Goal: Information Seeking & Learning: Check status

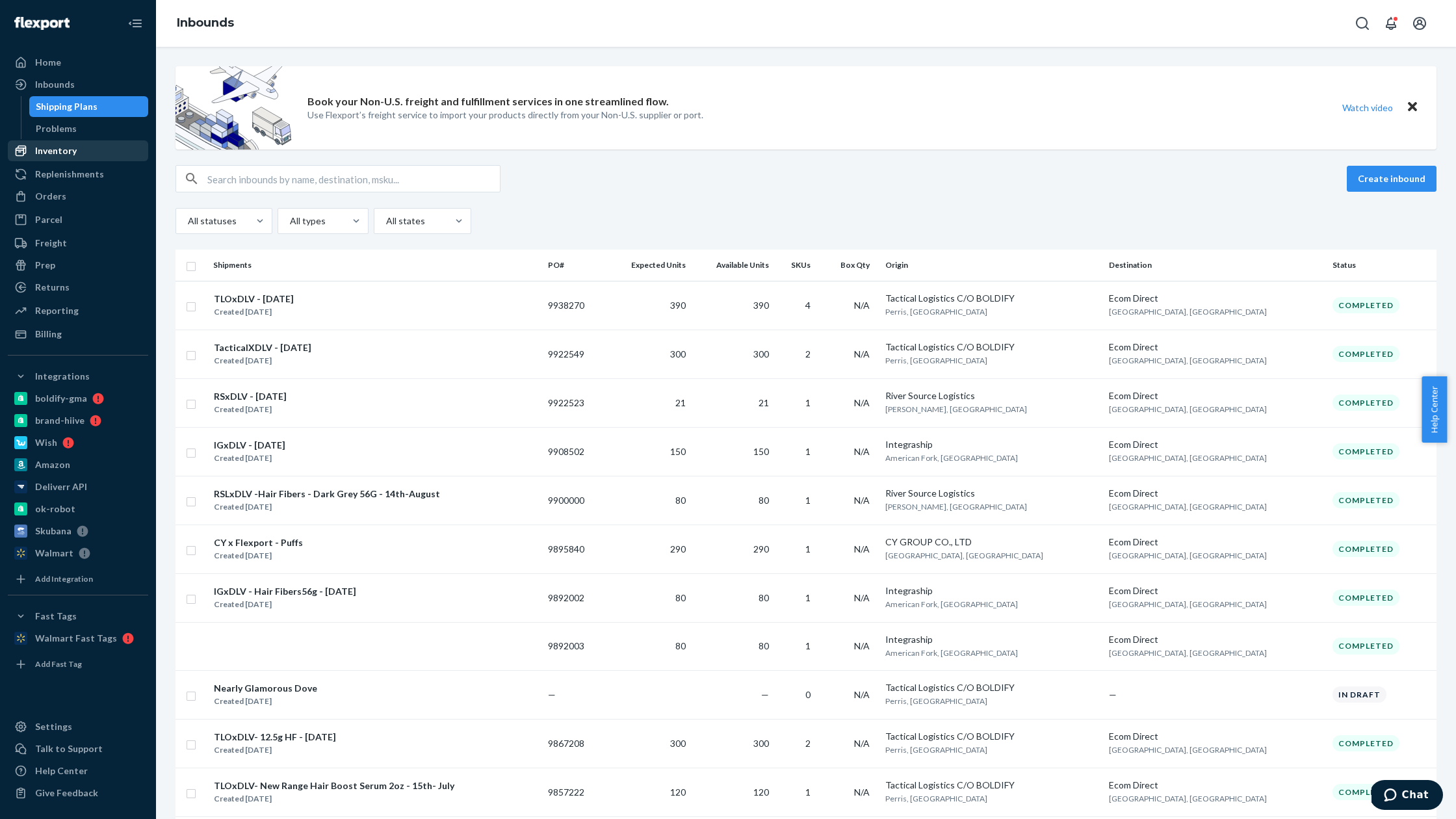
click at [87, 147] on div "Inventory" at bounding box center [78, 151] width 138 height 18
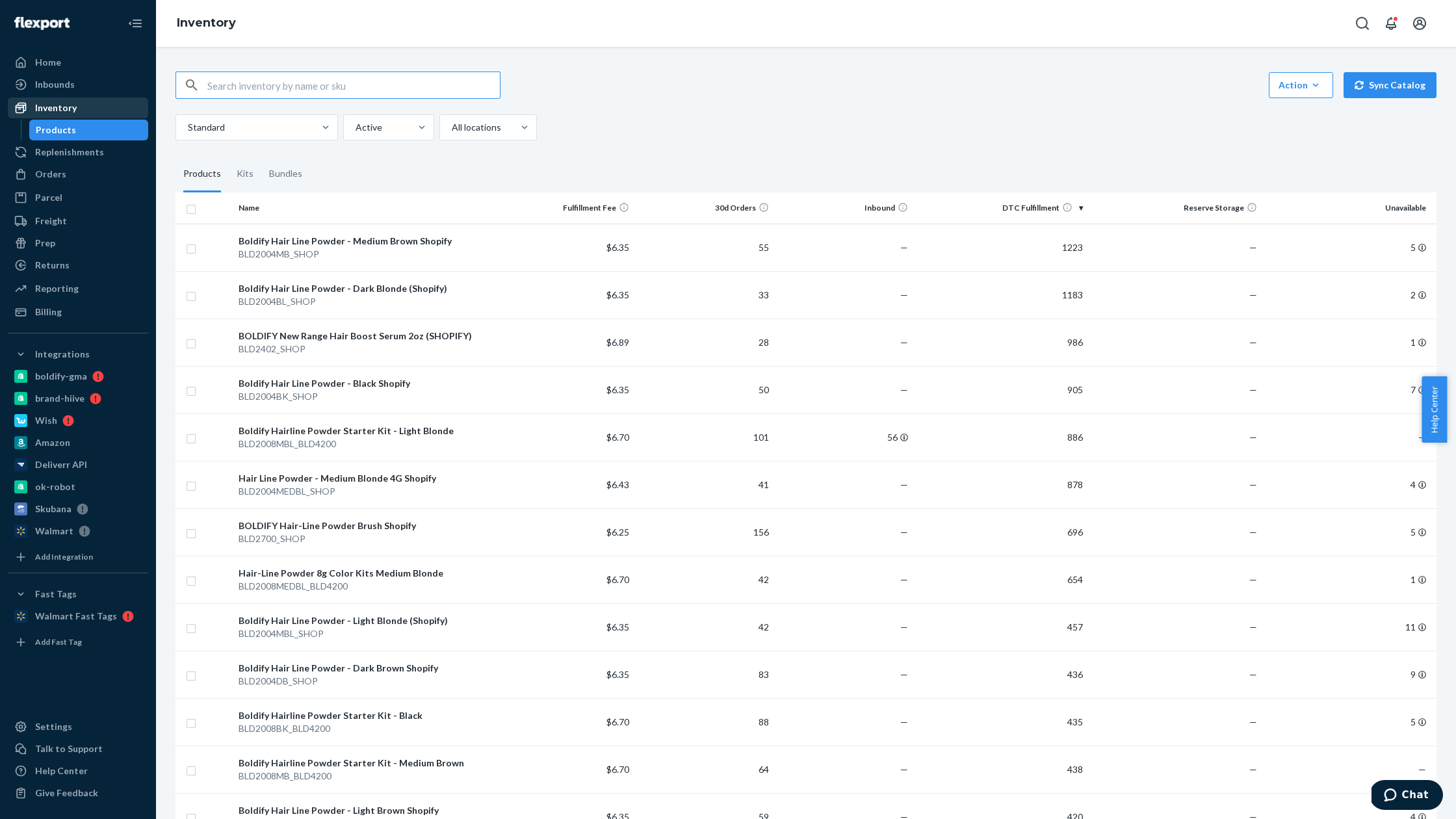
click at [69, 103] on div "Inventory" at bounding box center [56, 107] width 41 height 13
click at [275, 90] on input "text" at bounding box center [353, 85] width 293 height 26
paste input "BLD2008BK_SHOP"
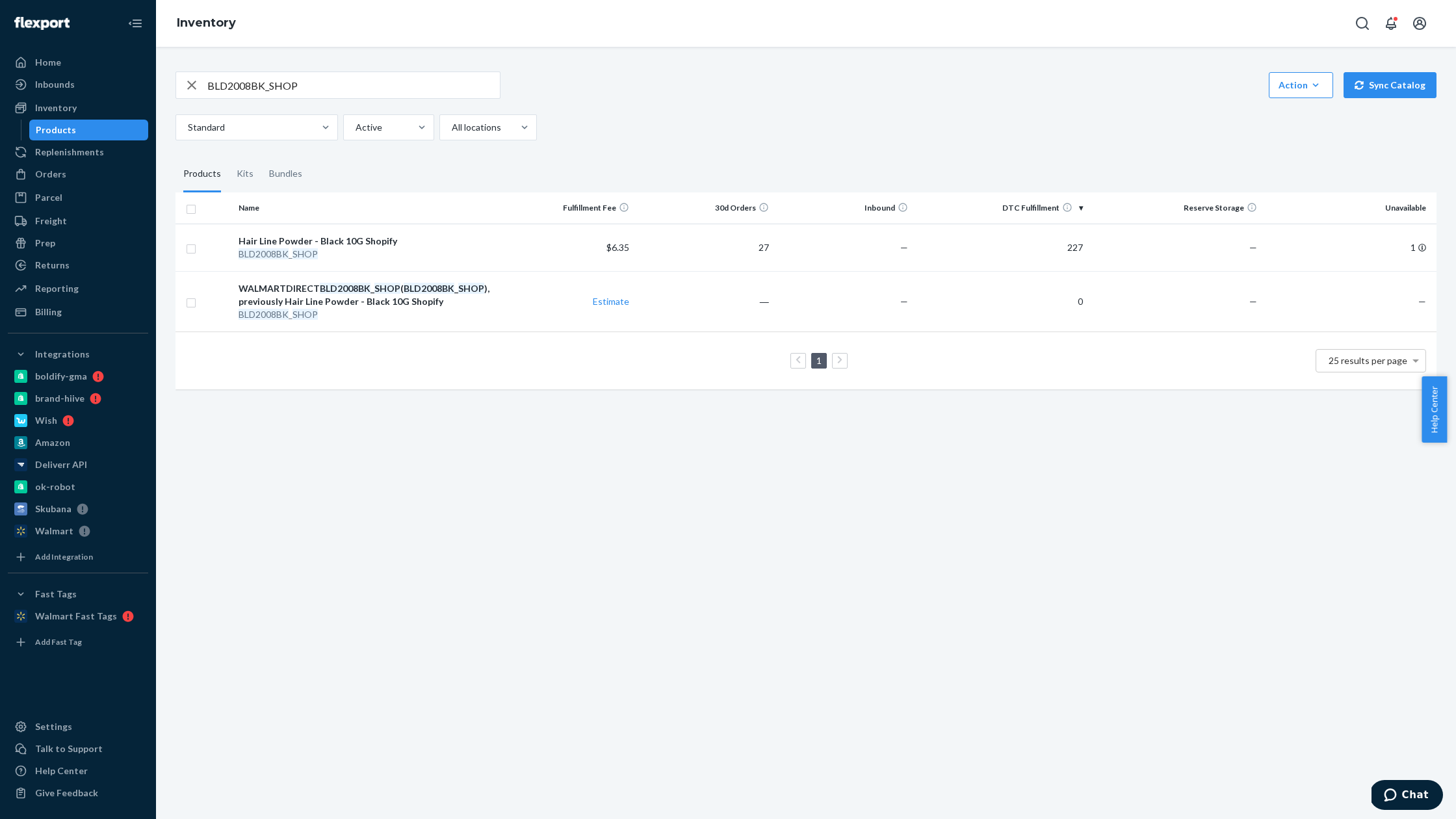
click at [306, 79] on input "BLD2008BK_SHOP" at bounding box center [353, 85] width 293 height 26
paste input "DB"
click at [311, 84] on input "BLD2008DB_SHOP" at bounding box center [353, 85] width 293 height 26
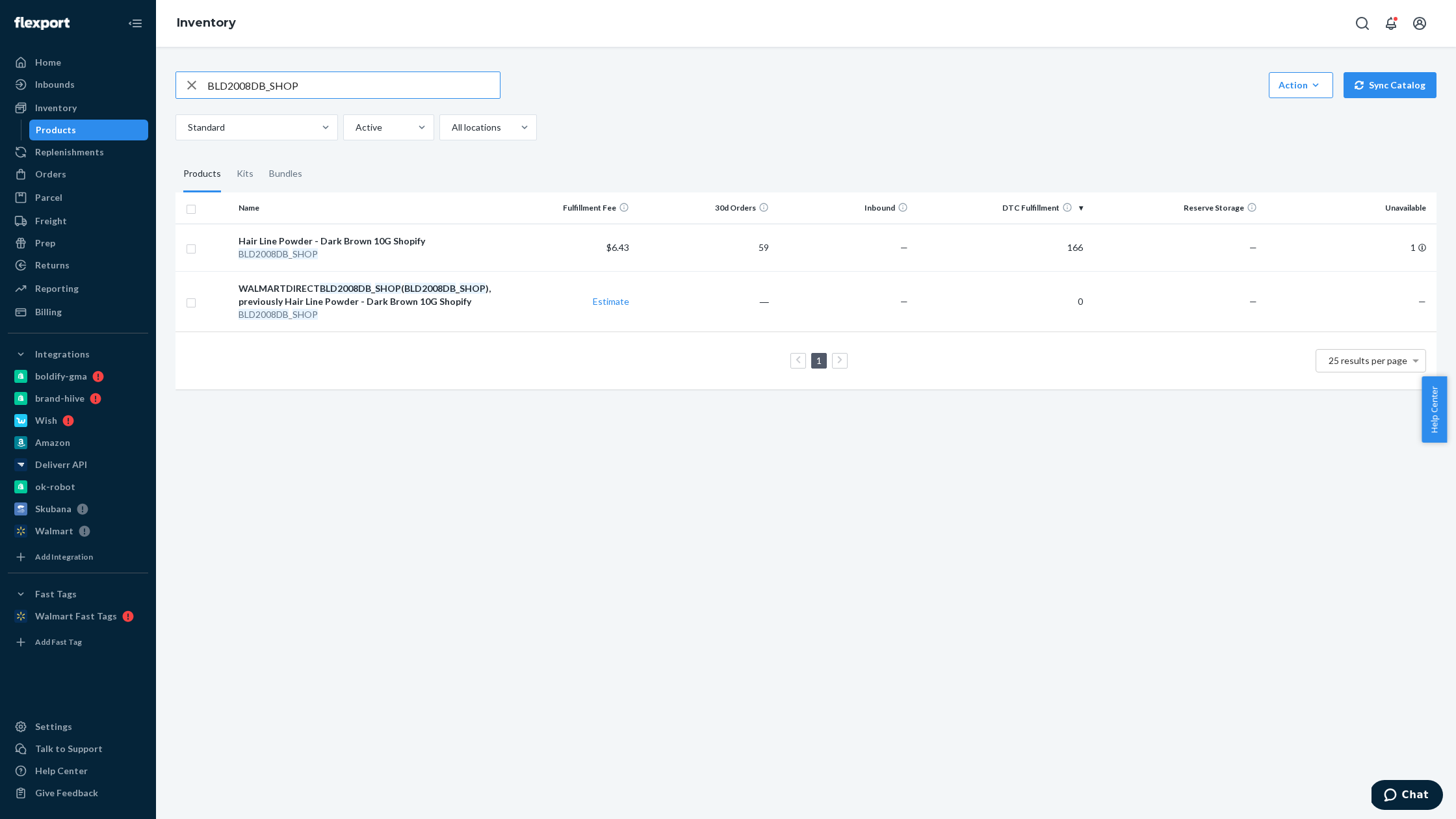
paste input "M"
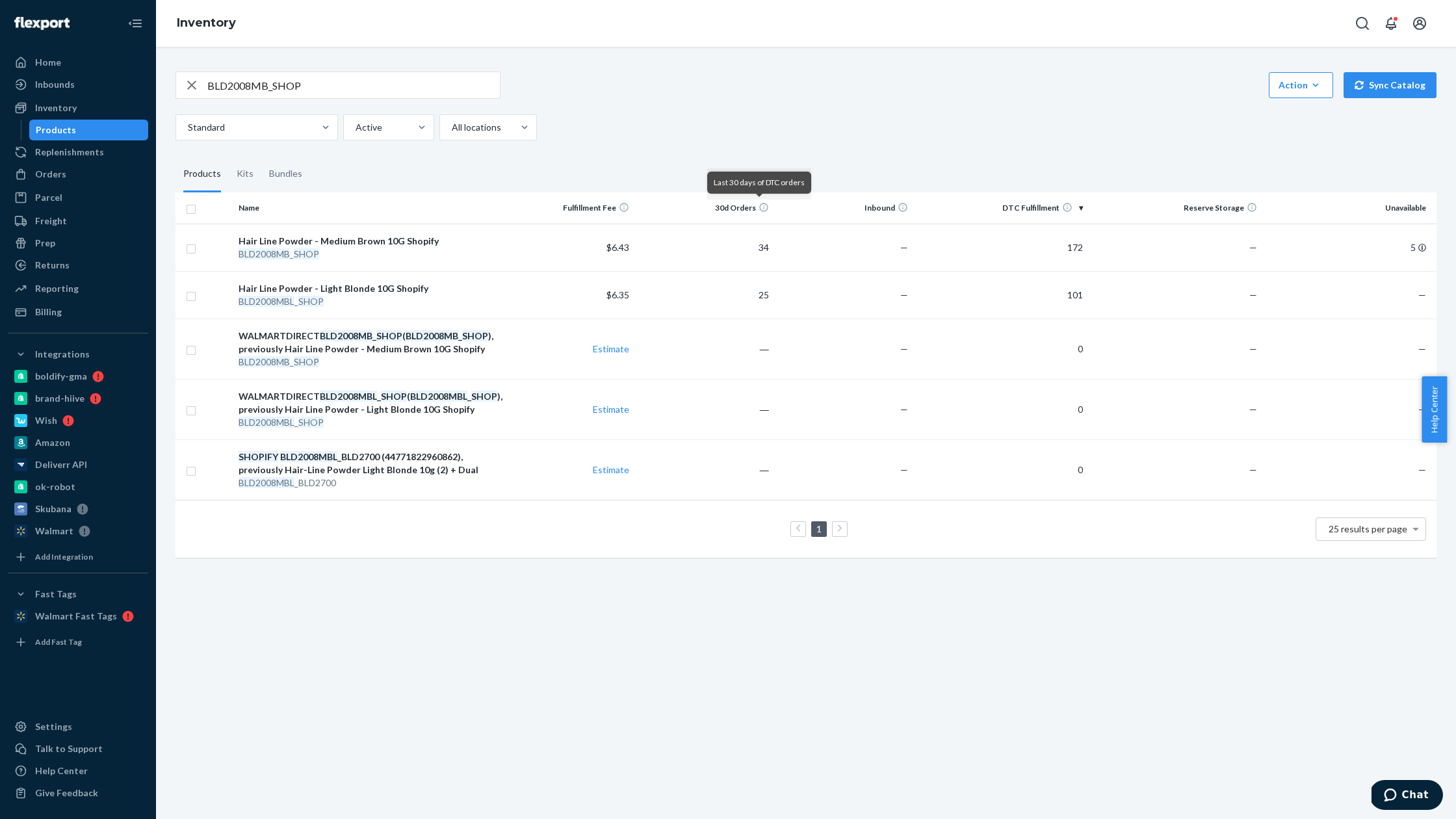
click at [320, 78] on input "BLD2008MB_SHOP" at bounding box center [353, 85] width 293 height 26
paste input "L"
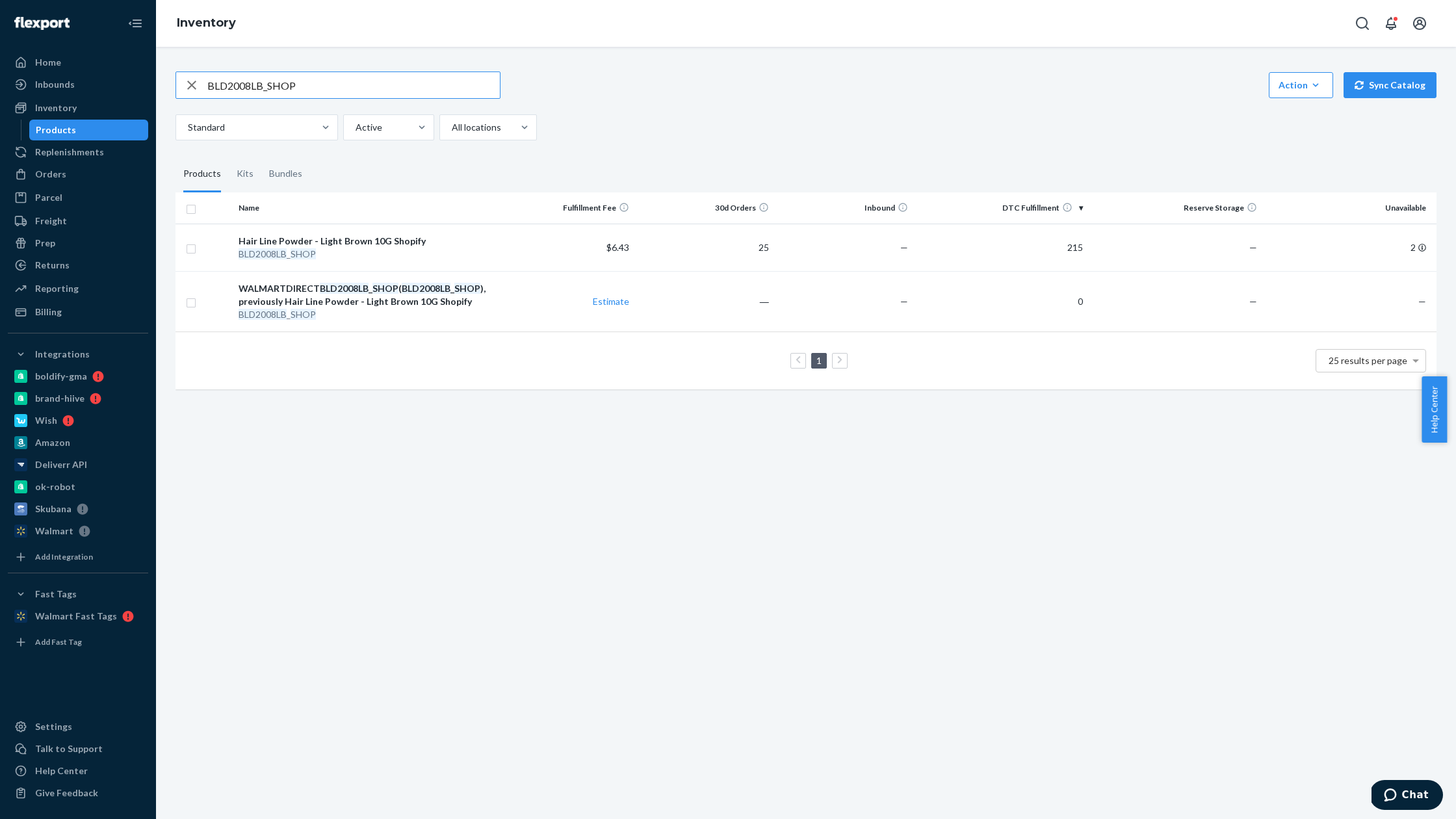
click at [382, 79] on input "BLD2008LB_SHOP" at bounding box center [353, 85] width 293 height 26
click at [382, 80] on input "BLD2008LB_SHOP" at bounding box center [353, 85] width 293 height 26
click at [387, 90] on input "BLD2008LB_SHOP" at bounding box center [353, 85] width 293 height 26
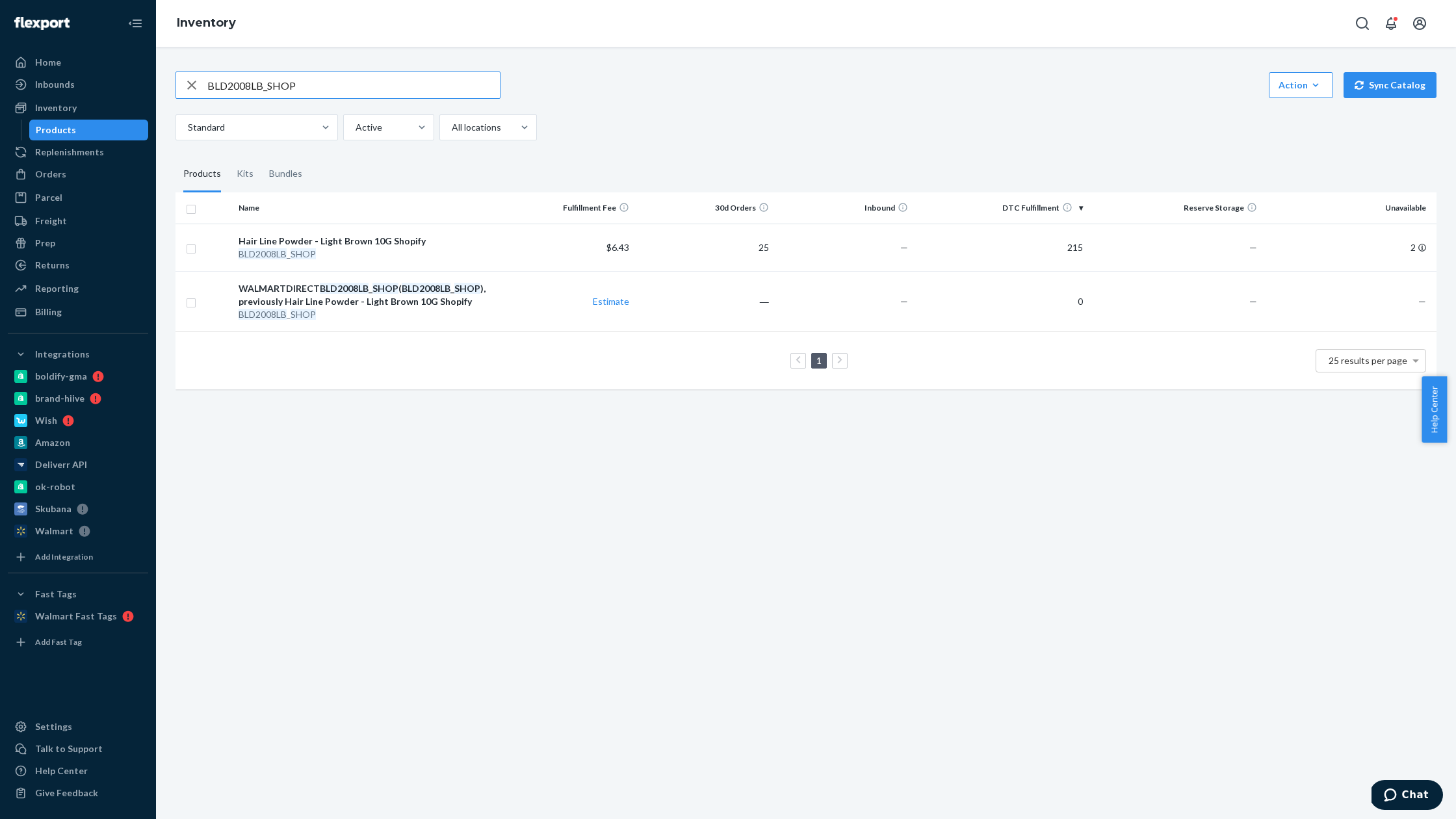
click at [387, 90] on input "BLD2008LB_SHOP" at bounding box center [353, 85] width 293 height 26
paste input "H"
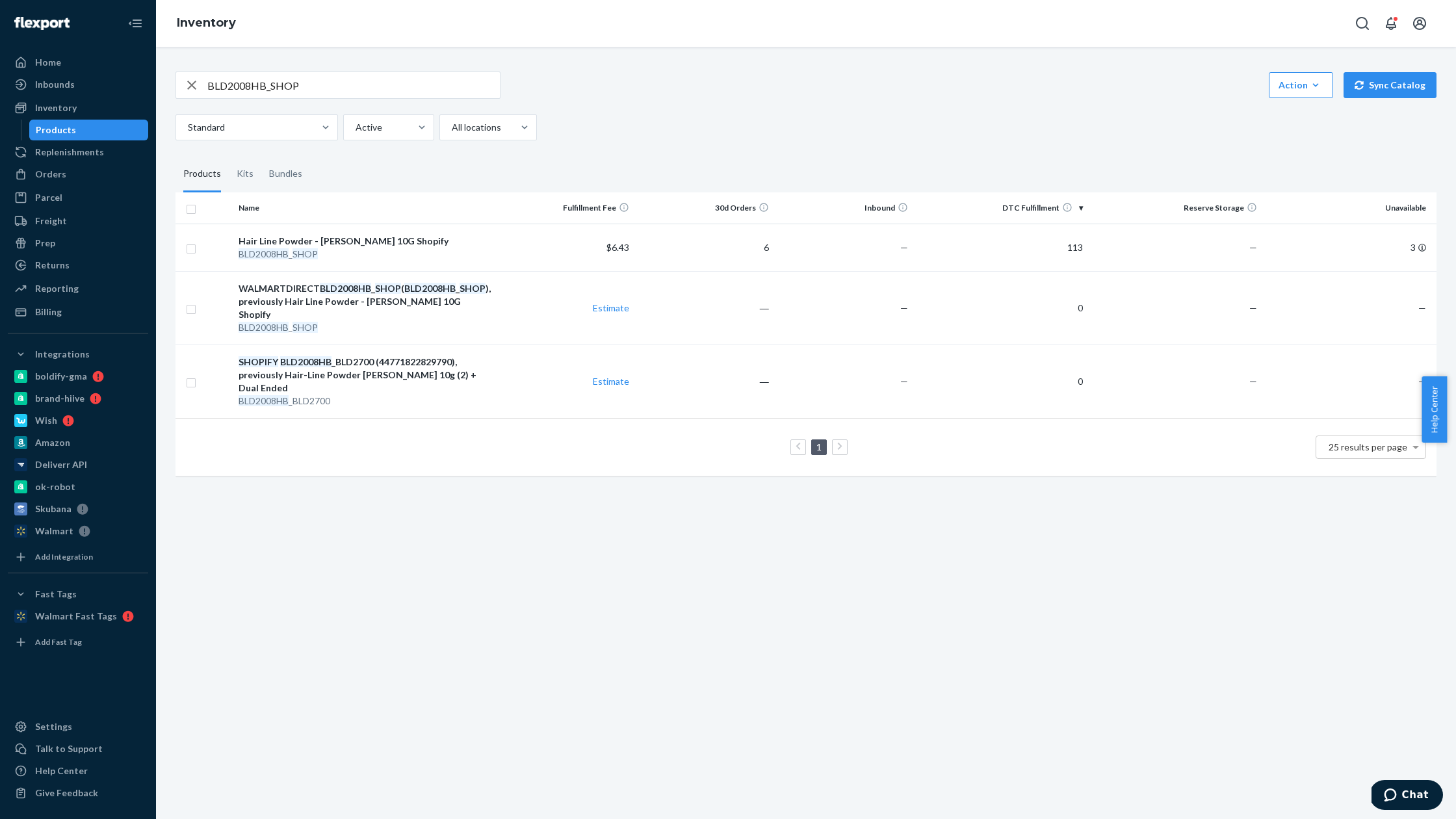
click at [367, 113] on div "BLD2008HB_SHOP Action Create product Create kit or bundle Bulk create products …" at bounding box center [806, 106] width 1261 height 69
click at [358, 90] on input "BLD2008HB_SHOP" at bounding box center [353, 85] width 293 height 26
paste input "A"
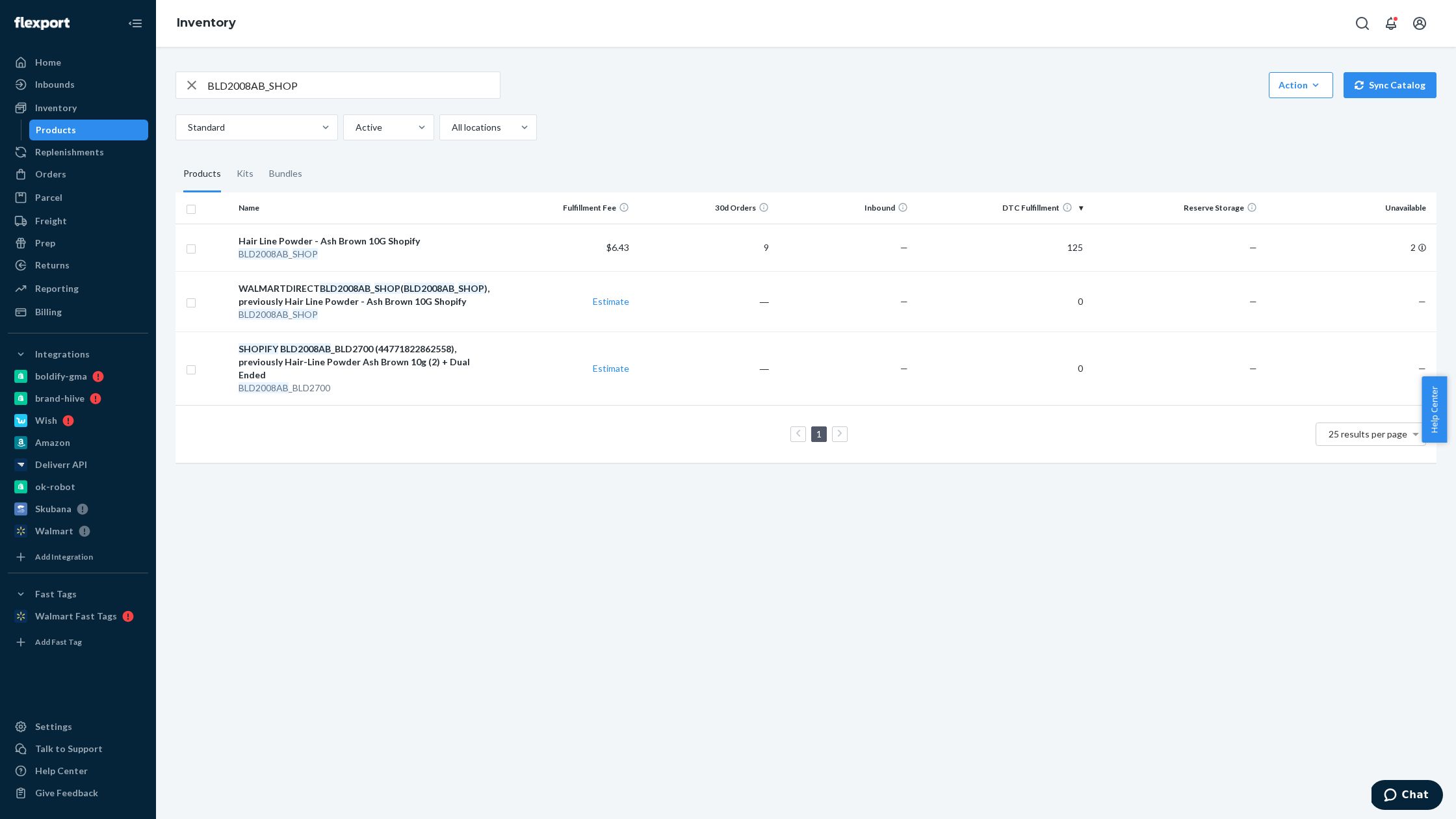
click at [308, 81] on input "BLD2008AB_SHOP" at bounding box center [353, 85] width 293 height 26
paste input "BL"
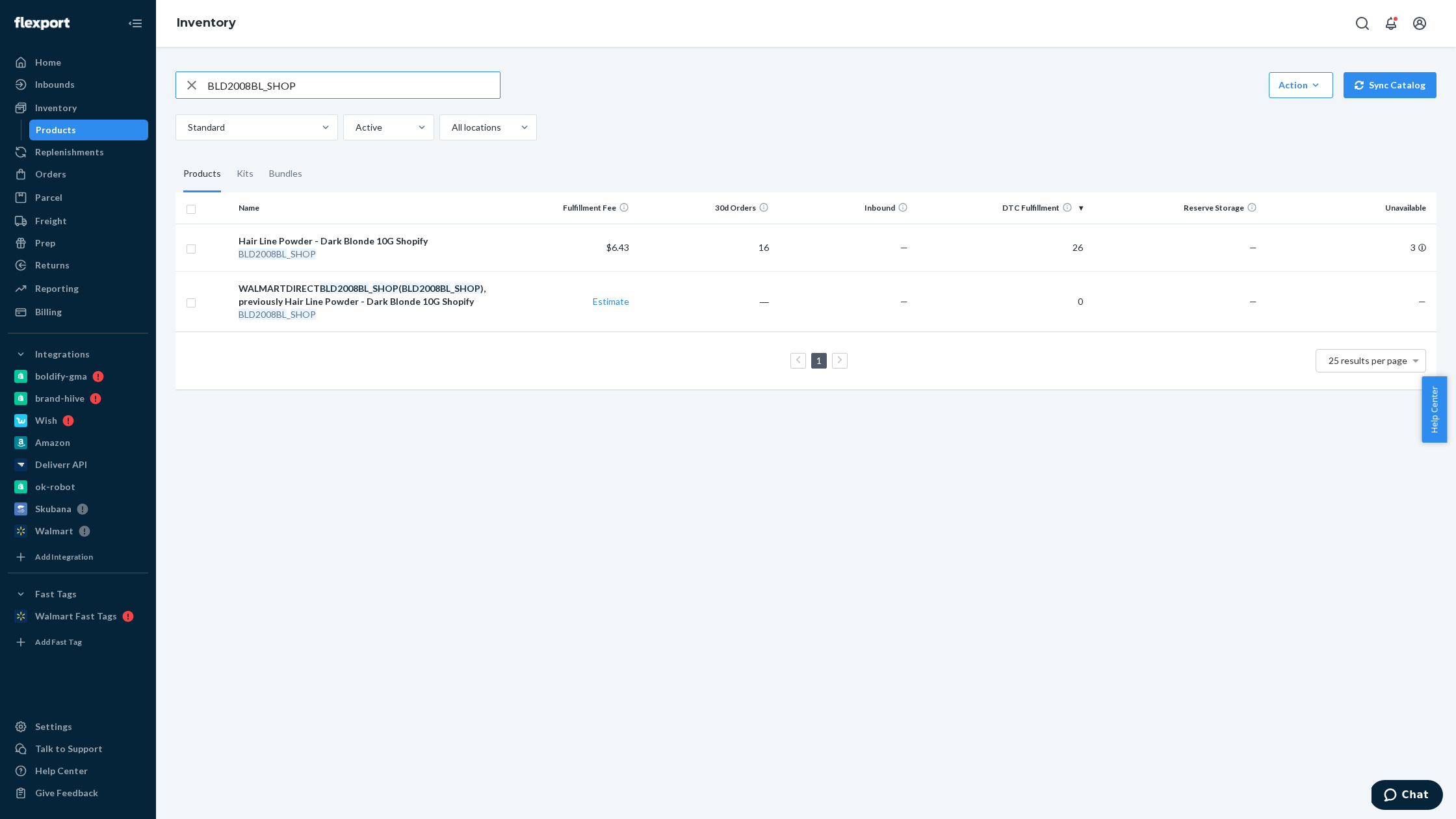
click at [404, 83] on input "BLD2008BL_SHOP" at bounding box center [353, 85] width 293 height 26
paste input "MED"
click at [328, 79] on input "BLD2008MEDBL_SHOP" at bounding box center [353, 85] width 293 height 26
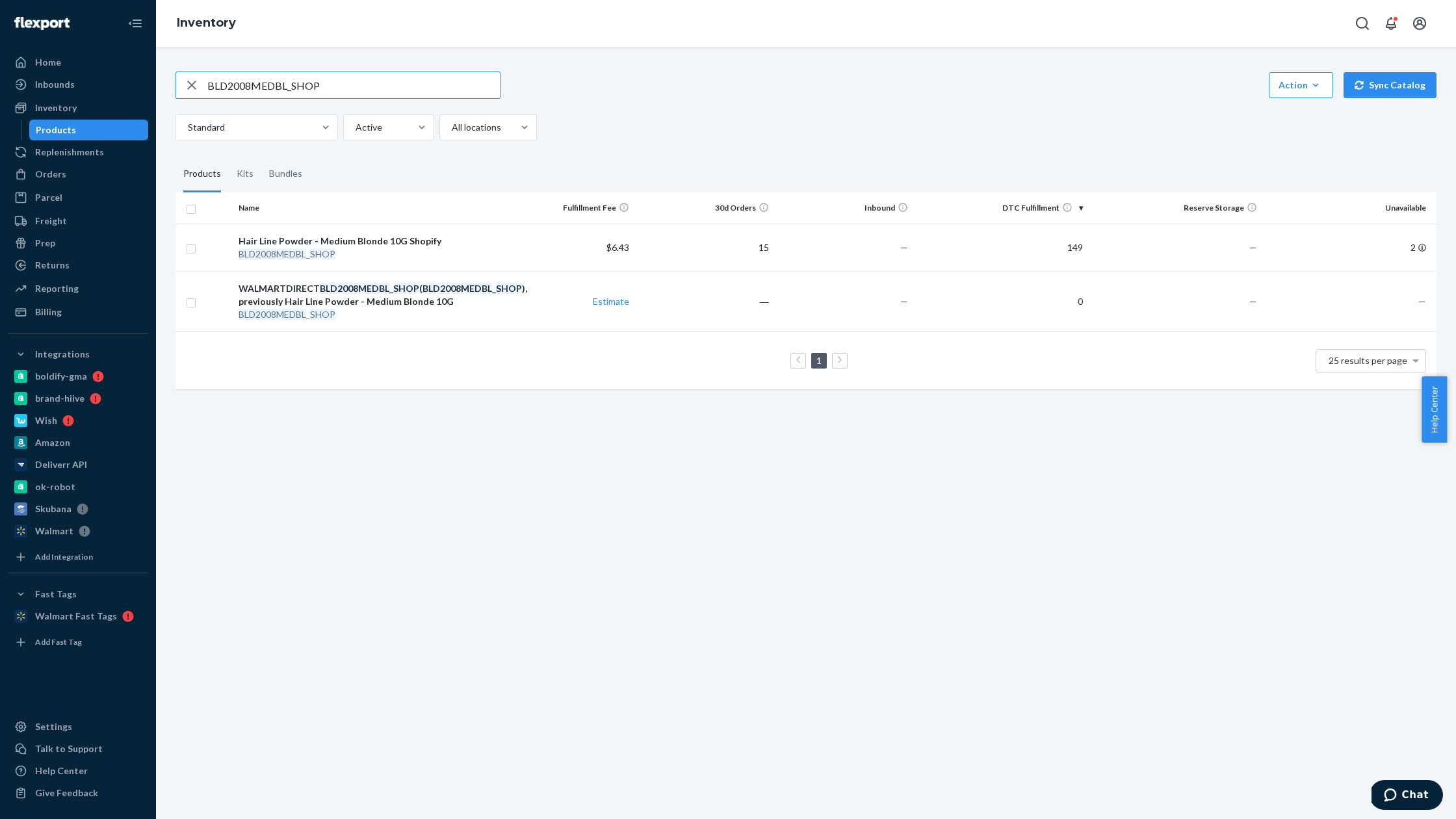
paste input "text"
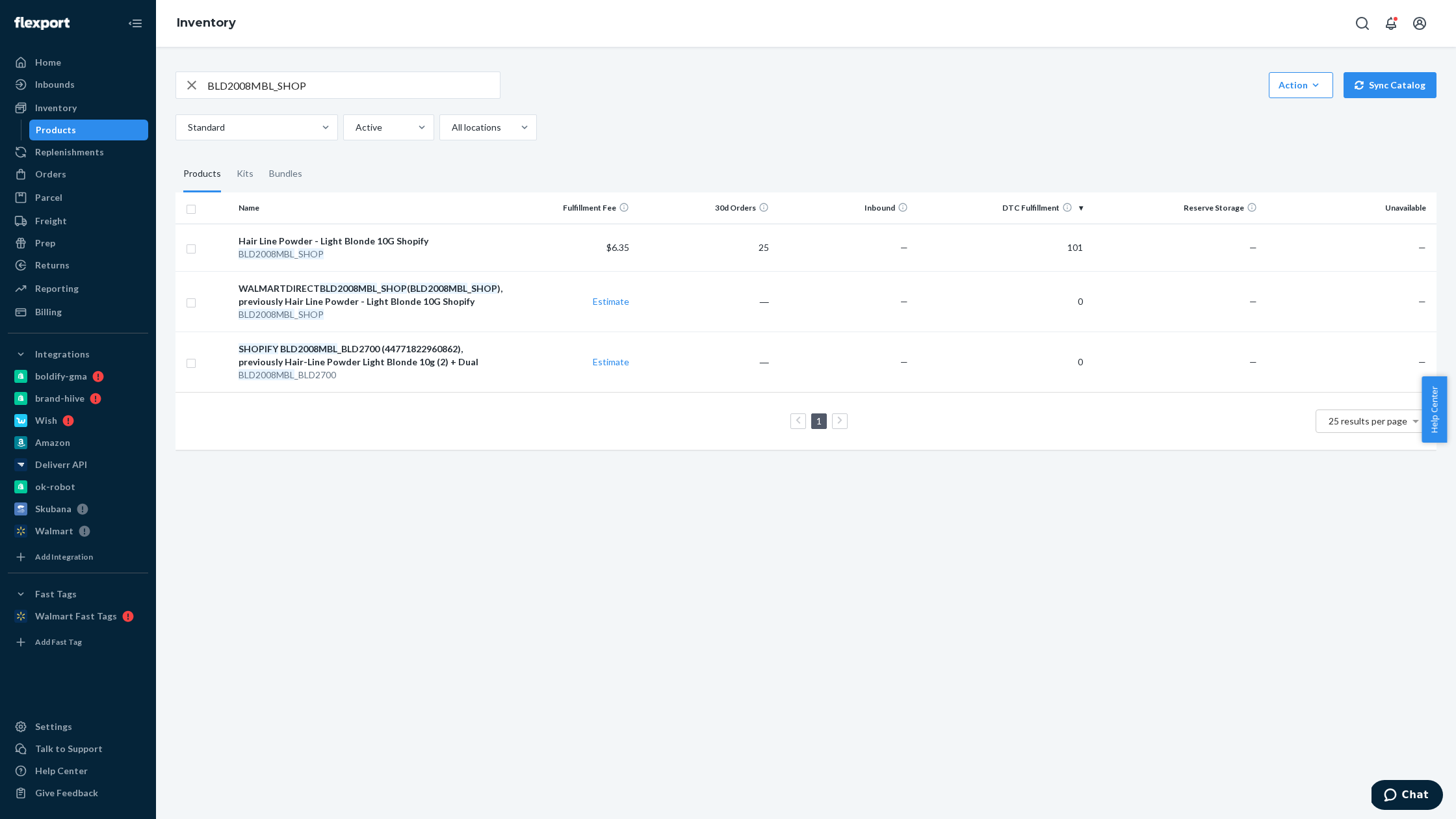
click at [338, 92] on input "BLD2008MBL_SHOP" at bounding box center [353, 85] width 293 height 26
paste input "AU"
click at [340, 47] on div "BLD2008AU_SHOP Action Create product Create kit or bundle Bulk create products …" at bounding box center [805, 433] width 1300 height 772
click at [321, 76] on input "BLD2008AU_SHOP" at bounding box center [353, 85] width 293 height 26
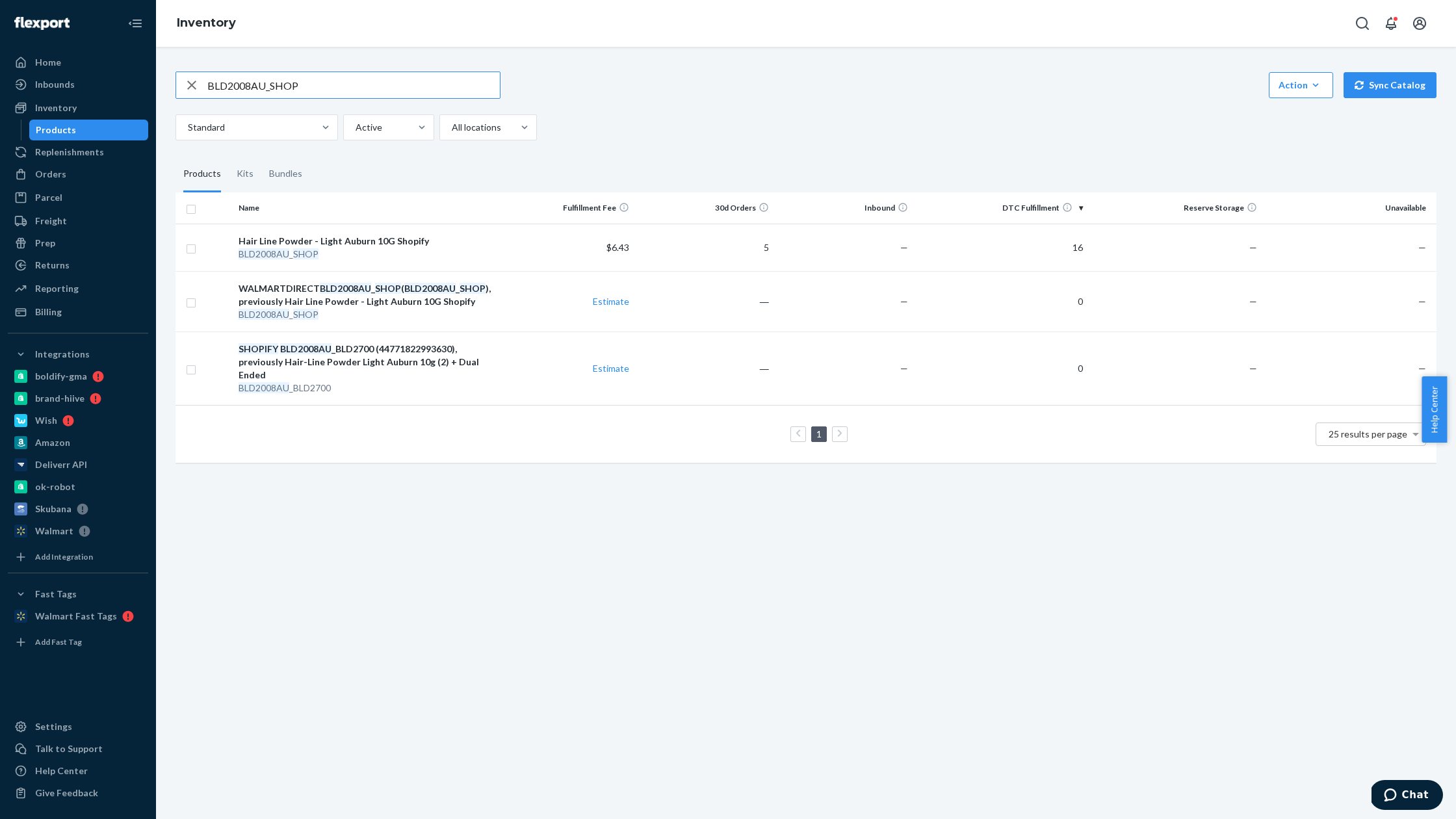
click at [321, 76] on input "BLD2008AU_SHOP" at bounding box center [353, 85] width 293 height 26
paste input "DA"
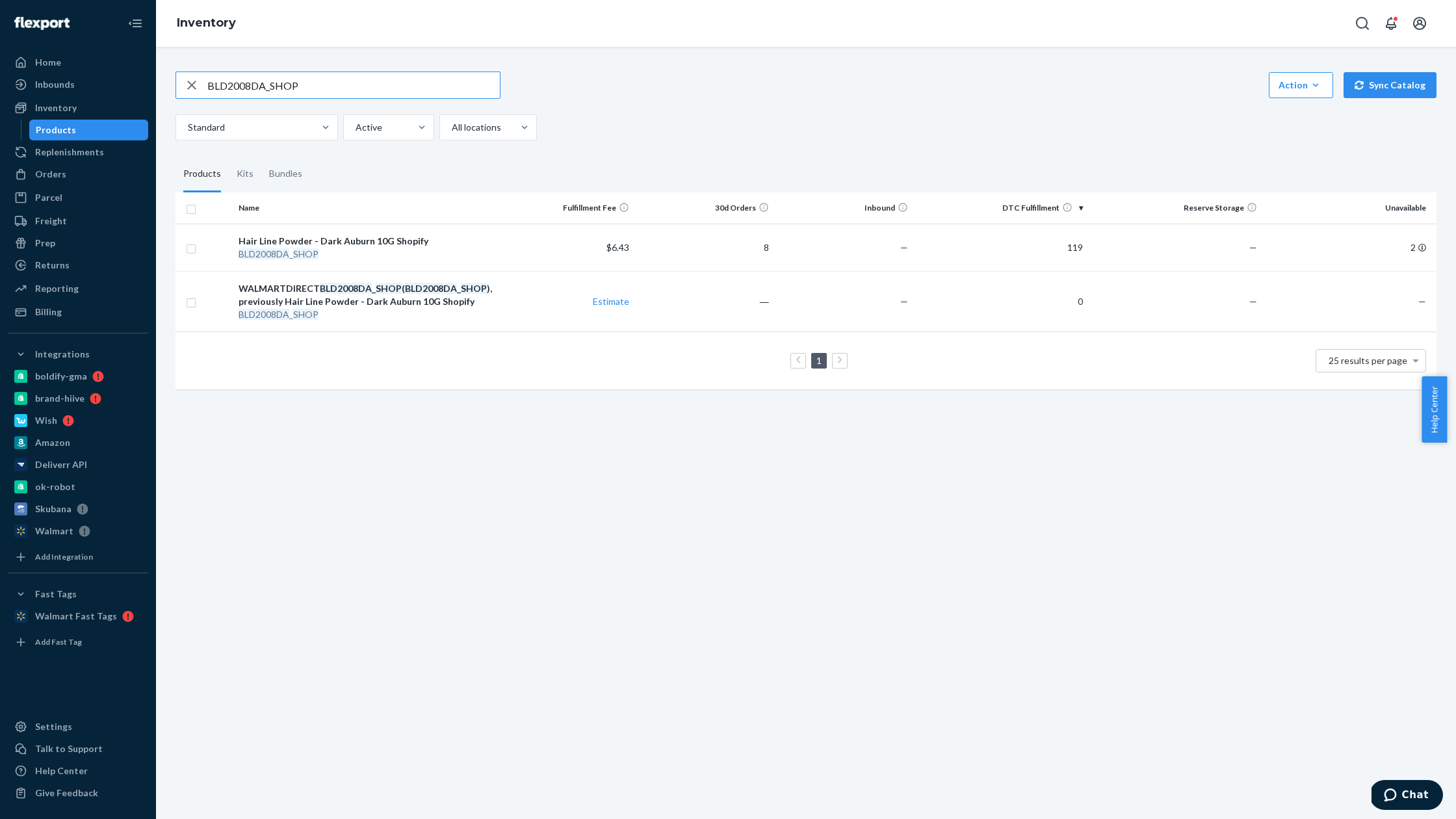
click at [301, 92] on input "BLD2008DA_SHOP" at bounding box center [353, 85] width 293 height 26
paste input "G"
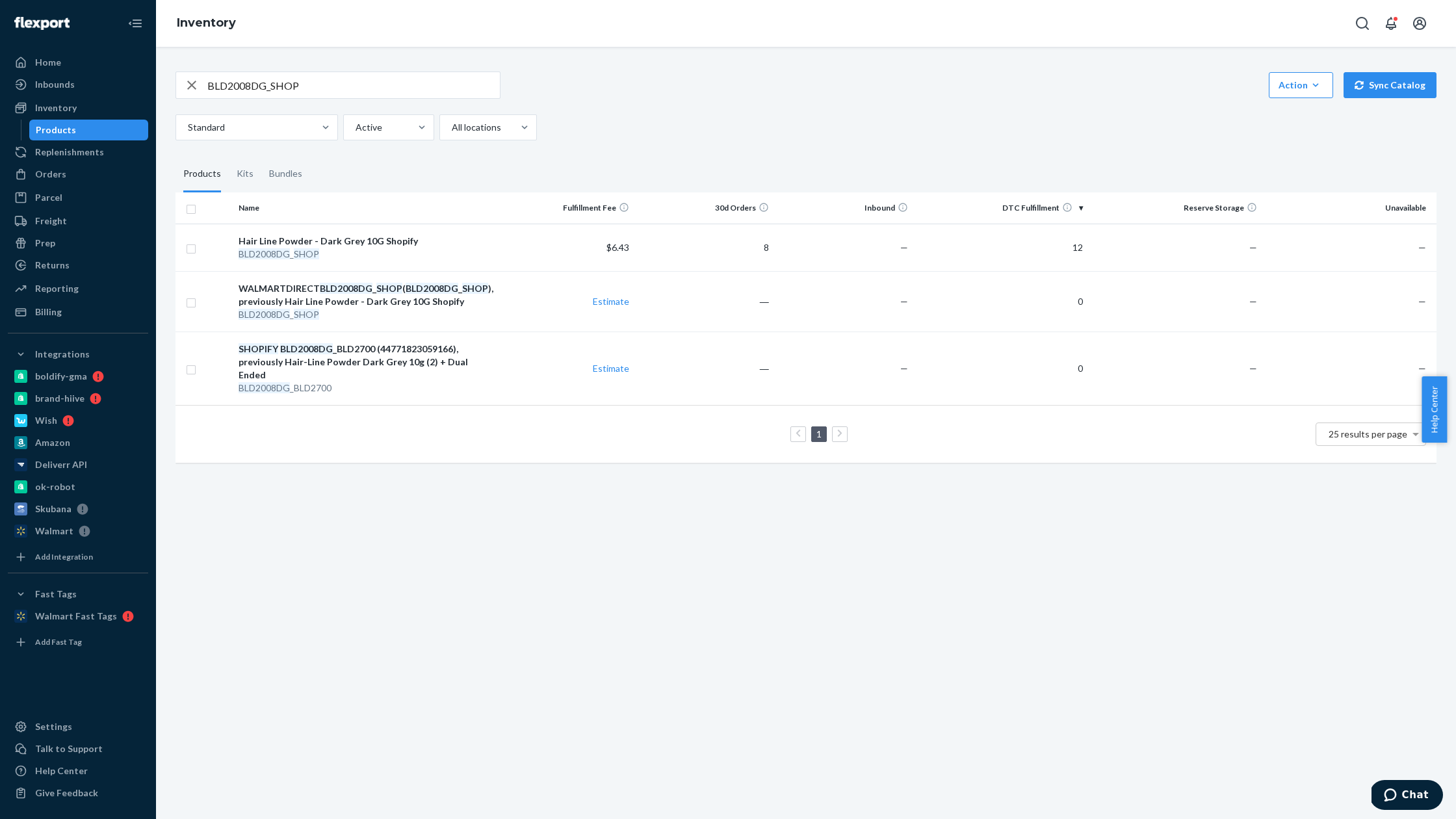
click at [298, 79] on input "BLD2008DG_SHOP" at bounding box center [353, 85] width 293 height 26
paste input "GR"
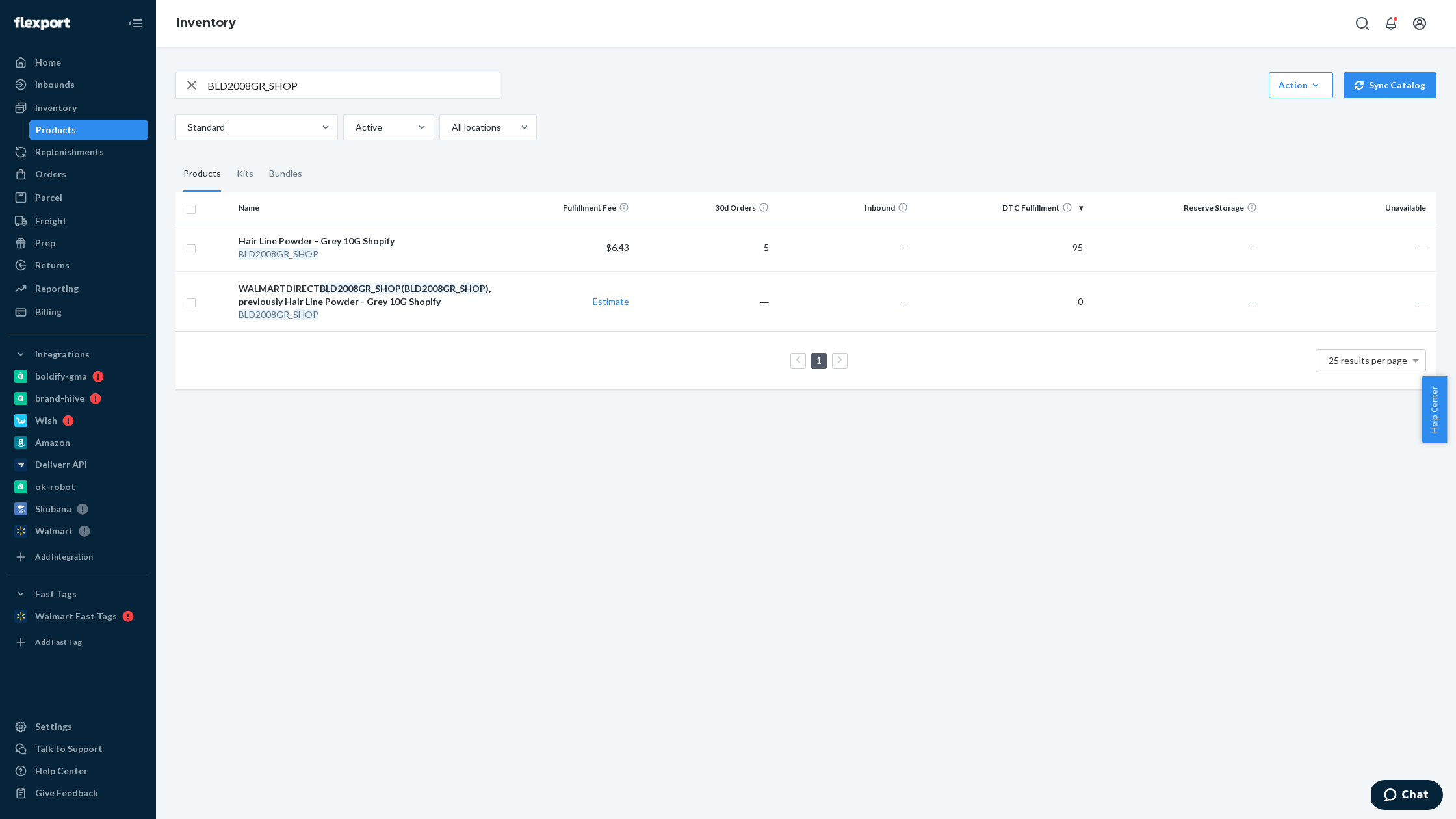
click at [384, 93] on input "BLD2008GR_SHOP" at bounding box center [353, 85] width 293 height 26
paste input "WT"
type input "BLD2008WT_SHOP"
